Goal: Navigation & Orientation: Find specific page/section

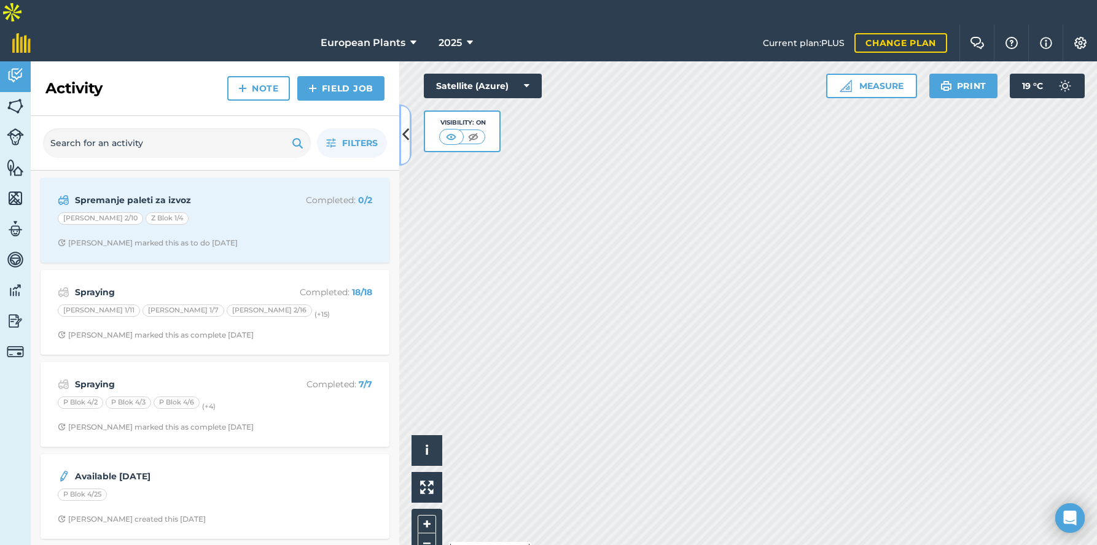
click at [407, 128] on icon at bounding box center [405, 134] width 7 height 21
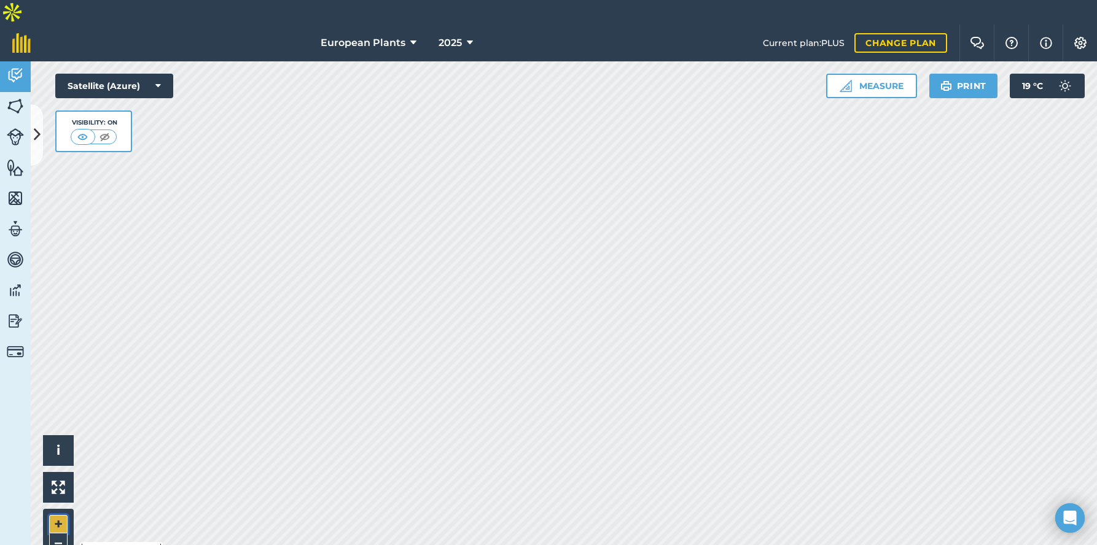
click at [60, 515] on button "+" at bounding box center [58, 524] width 18 height 18
click at [107, 131] on img at bounding box center [104, 137] width 15 height 12
click at [81, 131] on img at bounding box center [83, 137] width 15 height 12
click at [39, 125] on icon at bounding box center [37, 134] width 7 height 21
